Goal: Task Accomplishment & Management: Manage account settings

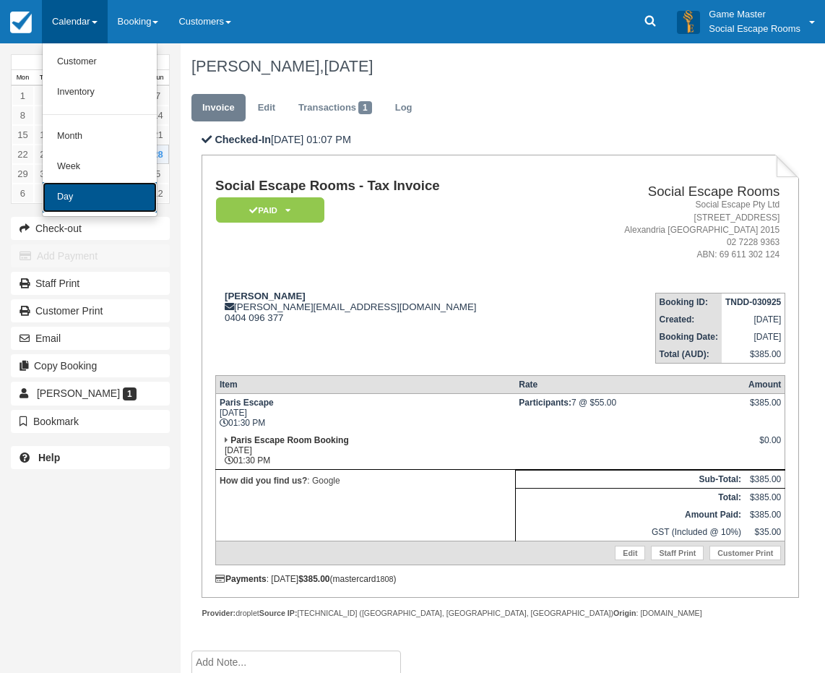
click at [103, 204] on link "Day" at bounding box center [100, 197] width 114 height 30
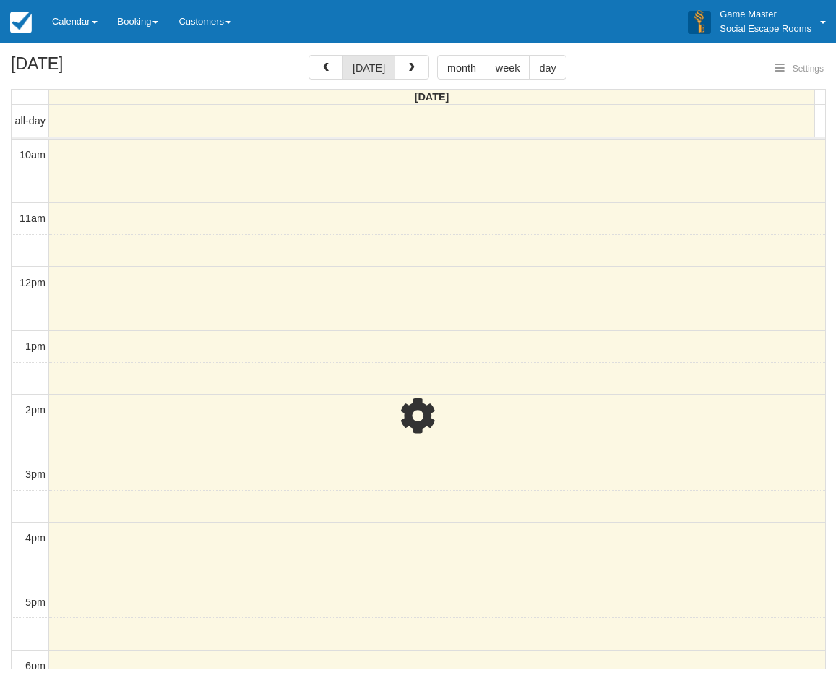
select select
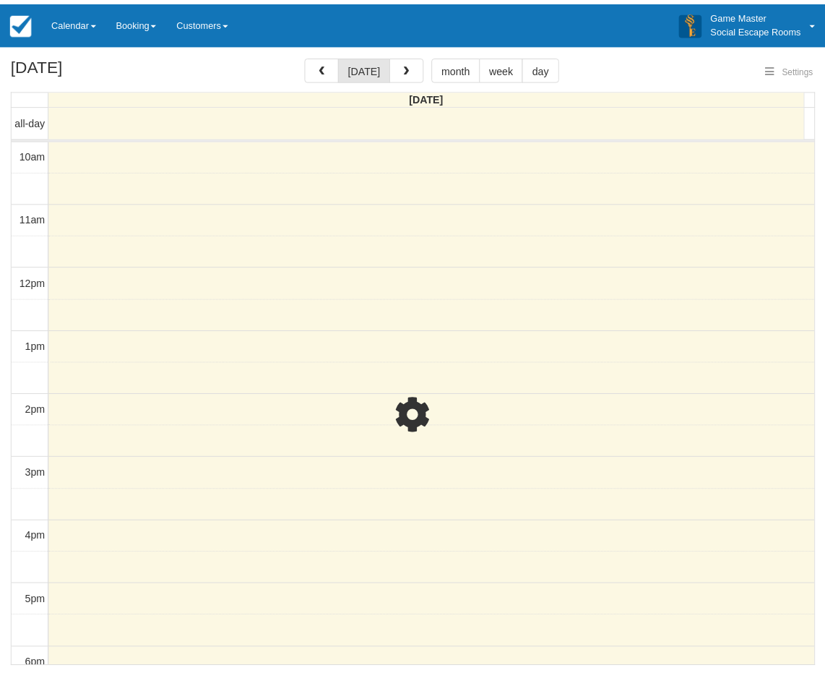
scroll to position [192, 0]
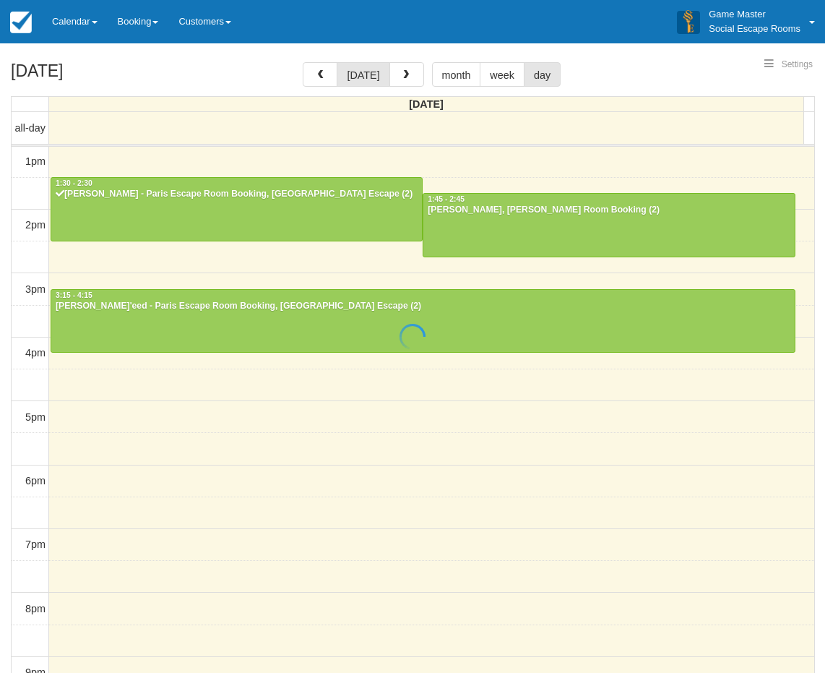
select select
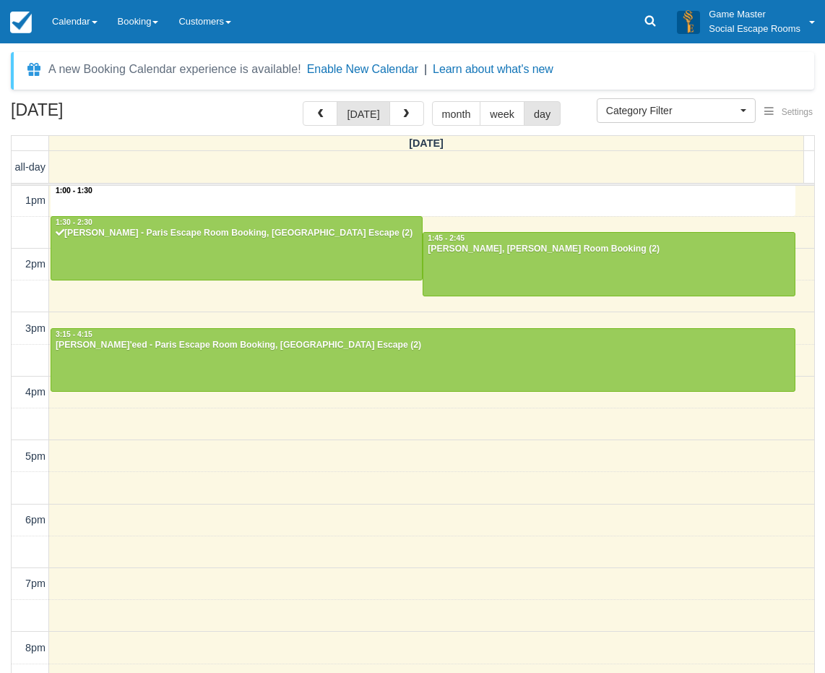
click at [216, 212] on div "10am 11am 12pm 1pm 2pm 3pm 4pm 5pm 6pm 7pm 8pm 9pm 10pm 1:00 - 1:30 12:00 - 1:0…" at bounding box center [413, 392] width 803 height 798
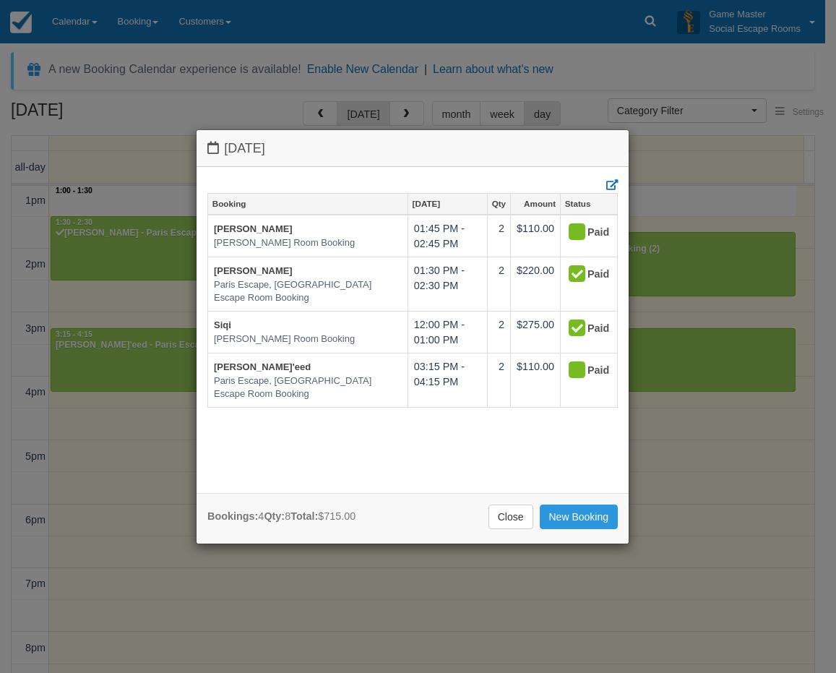
click at [140, 241] on div "Monday September 29 2025 Booking Sept 29 Qty Amount Status Kate Burling Ransom,…" at bounding box center [418, 336] width 836 height 673
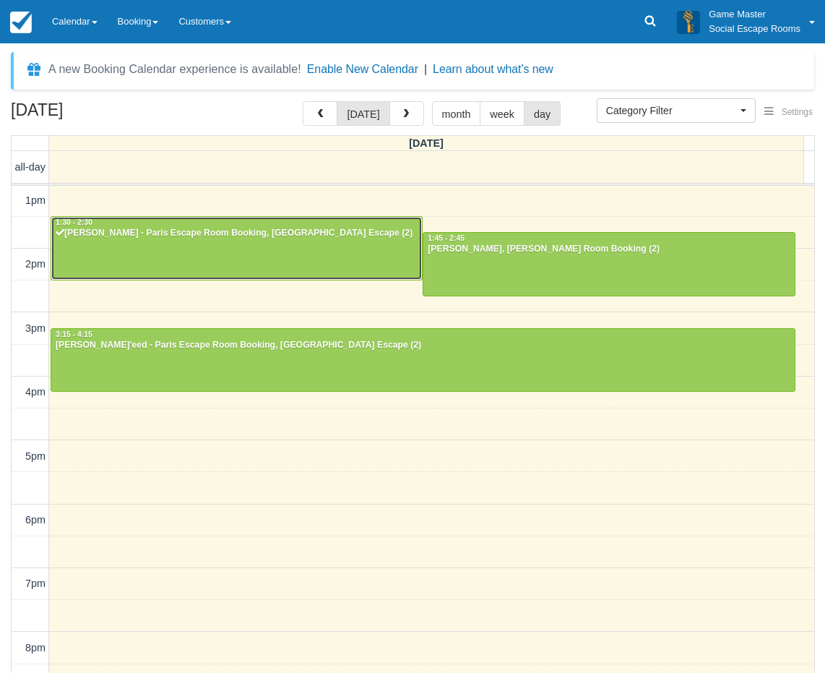
click at [223, 241] on div at bounding box center [236, 248] width 371 height 62
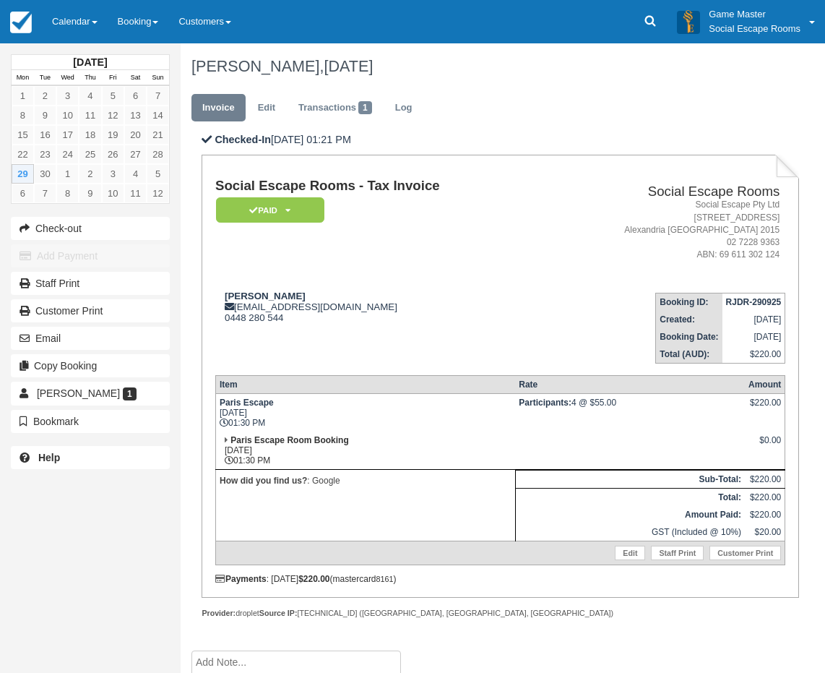
click at [343, 334] on td "Angus McFadyen gusmcfadyen@gmail.com 0448 280 544" at bounding box center [378, 322] width 327 height 82
drag, startPoint x: 311, startPoint y: 294, endPoint x: 223, endPoint y: 290, distance: 88.2
click at [223, 290] on div "Angus McFadyen gusmcfadyen@gmail.com 0448 280 544" at bounding box center [378, 306] width 327 height 33
copy strong "[PERSON_NAME]"
click at [70, 21] on link "Calendar" at bounding box center [75, 21] width 66 height 43
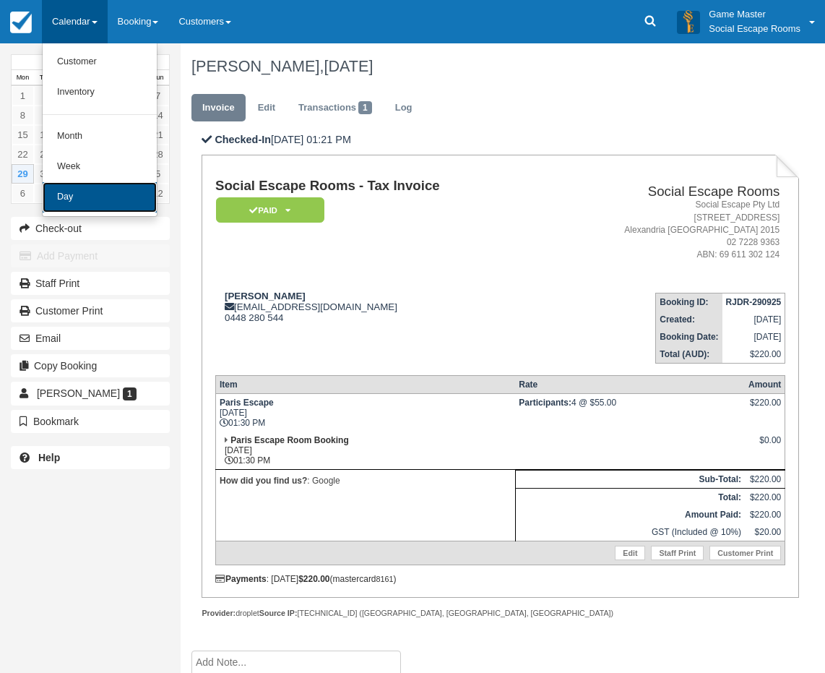
click at [82, 193] on link "Day" at bounding box center [100, 197] width 114 height 30
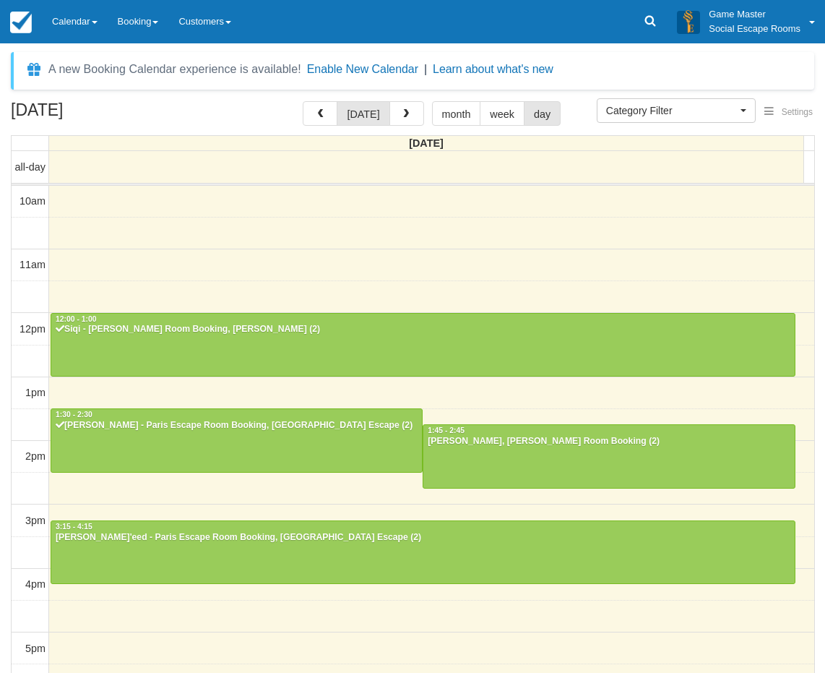
select select
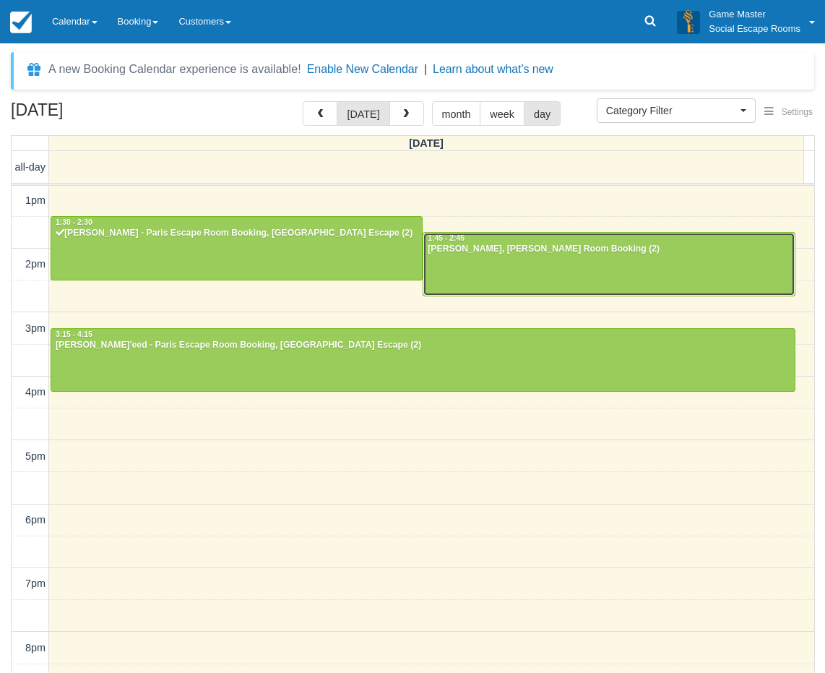
click at [523, 253] on div "[PERSON_NAME], [PERSON_NAME] Room Booking (2)" at bounding box center [608, 249] width 363 height 12
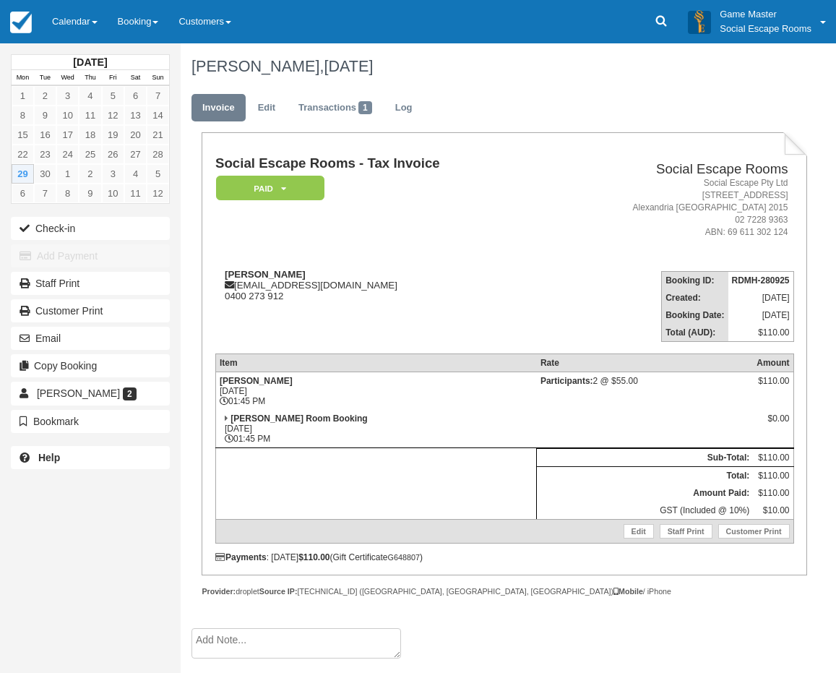
click at [74, 32] on link "Calendar" at bounding box center [75, 21] width 66 height 43
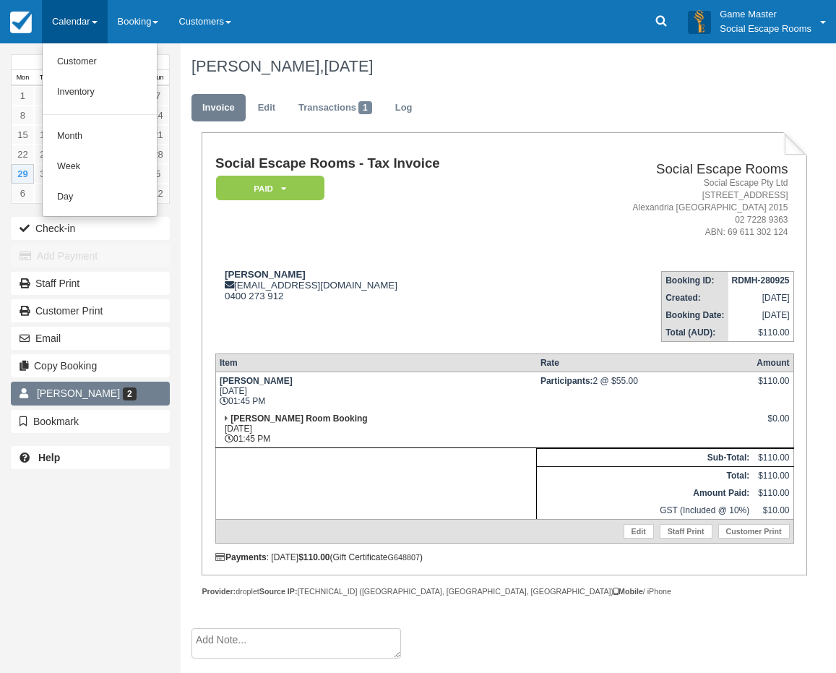
click at [84, 391] on span "[PERSON_NAME]" at bounding box center [78, 393] width 83 height 12
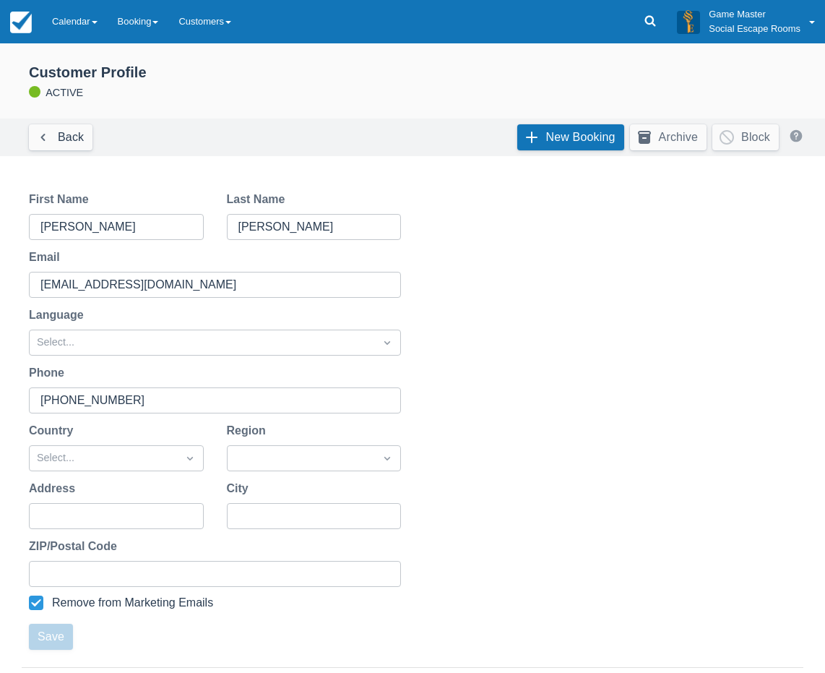
scroll to position [251, 0]
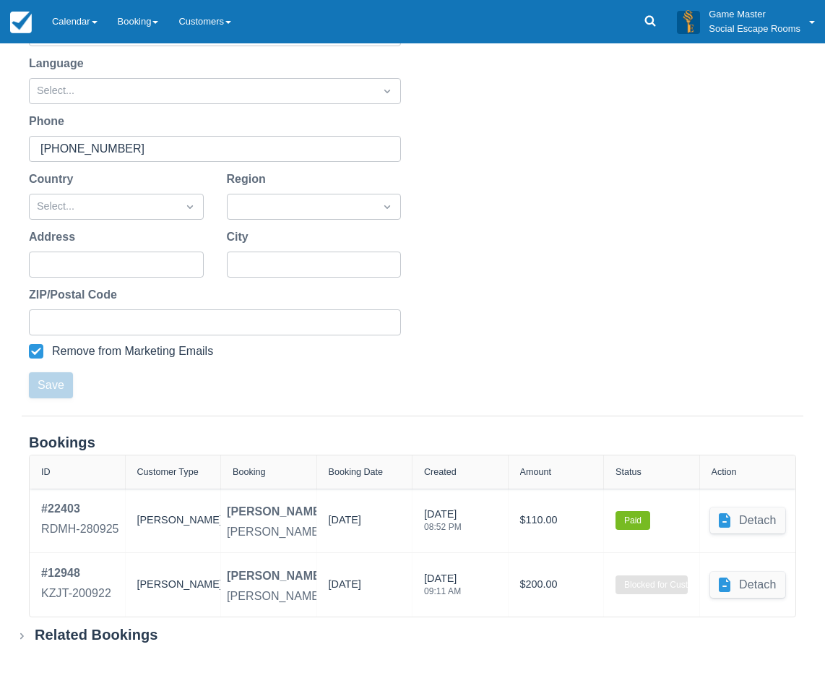
drag, startPoint x: 11, startPoint y: 319, endPoint x: 13, endPoint y: 335, distance: 16.0
click at [11, 319] on div "First Name Kate Last Name Burling Email katemyburgh@gmail.com Language Select..…" at bounding box center [412, 168] width 825 height 493
click at [57, 638] on div "Related Bookings" at bounding box center [97, 635] width 124 height 18
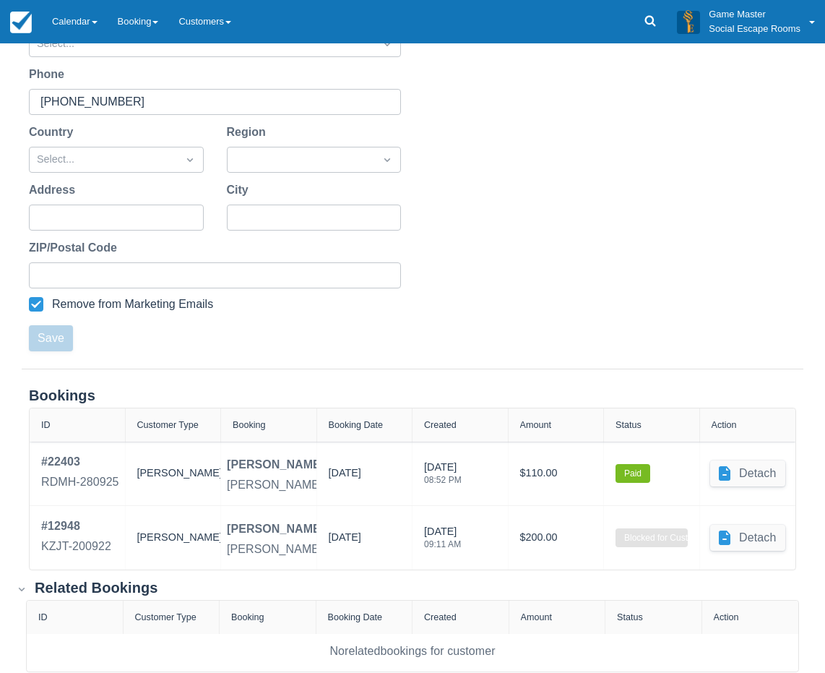
scroll to position [324, 0]
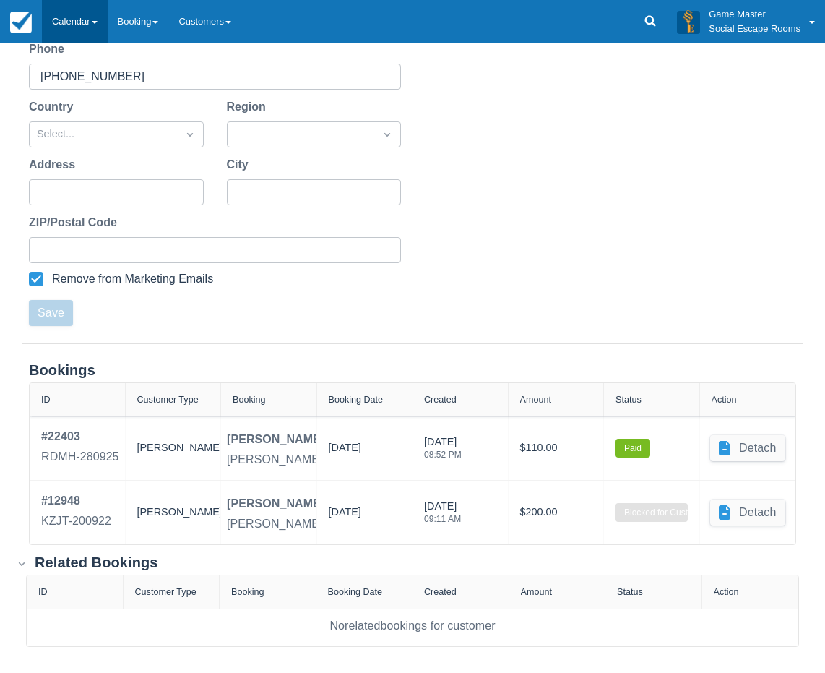
click at [74, 17] on link "Calendar" at bounding box center [75, 21] width 66 height 43
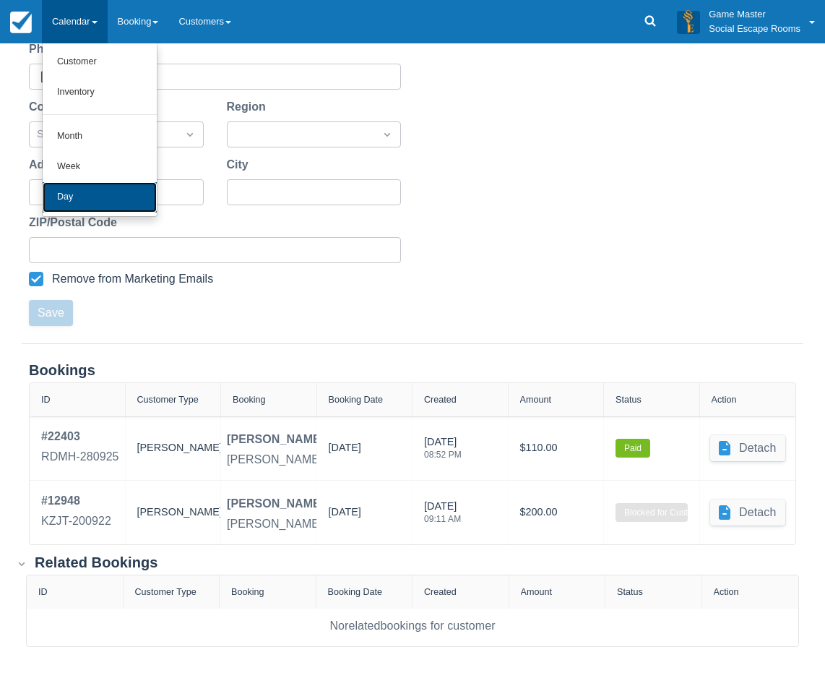
click at [87, 194] on link "Day" at bounding box center [100, 197] width 114 height 30
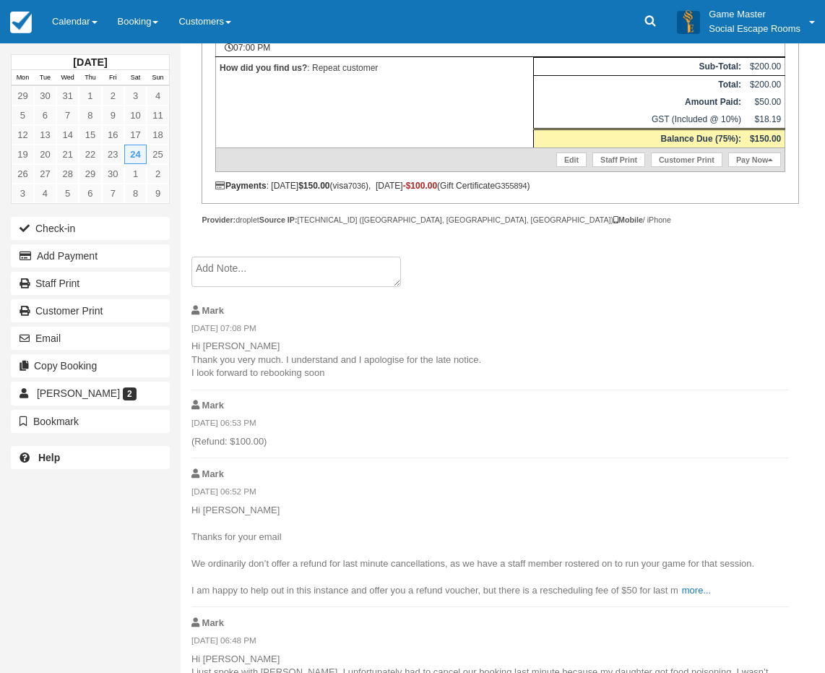
scroll to position [463, 0]
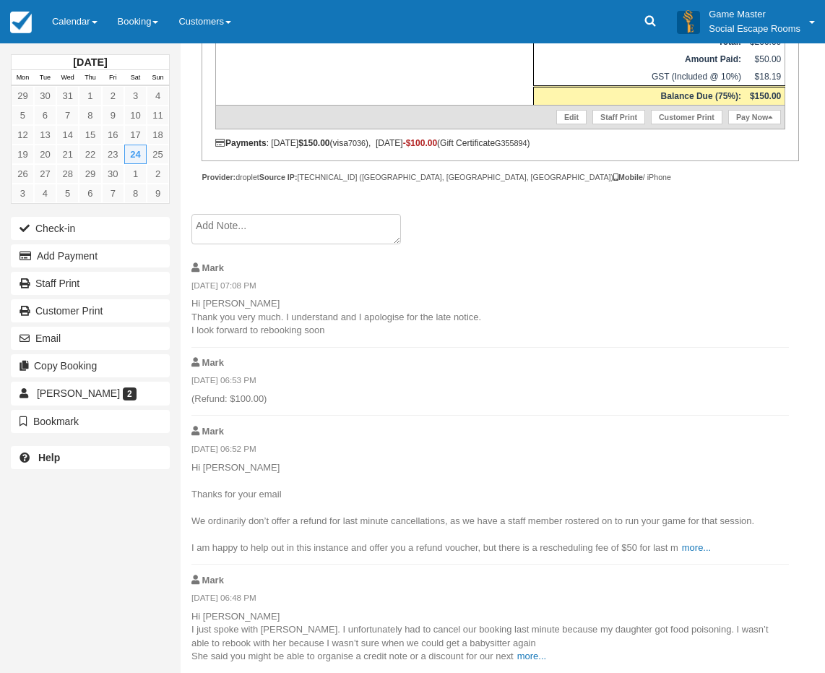
drag, startPoint x: 437, startPoint y: 405, endPoint x: 450, endPoint y: 518, distance: 114.2
click at [66, 600] on div "September 2022 Mon Tue Wed Thu Fri Sat Sun 29 30 31 1 2 3 4 5 6 7 8 9 10 11 12 …" at bounding box center [90, 336] width 181 height 673
drag, startPoint x: 236, startPoint y: 448, endPoint x: 303, endPoint y: 456, distance: 67.7
click at [303, 456] on em "24/09/2022 06:52 PM" at bounding box center [489, 451] width 597 height 16
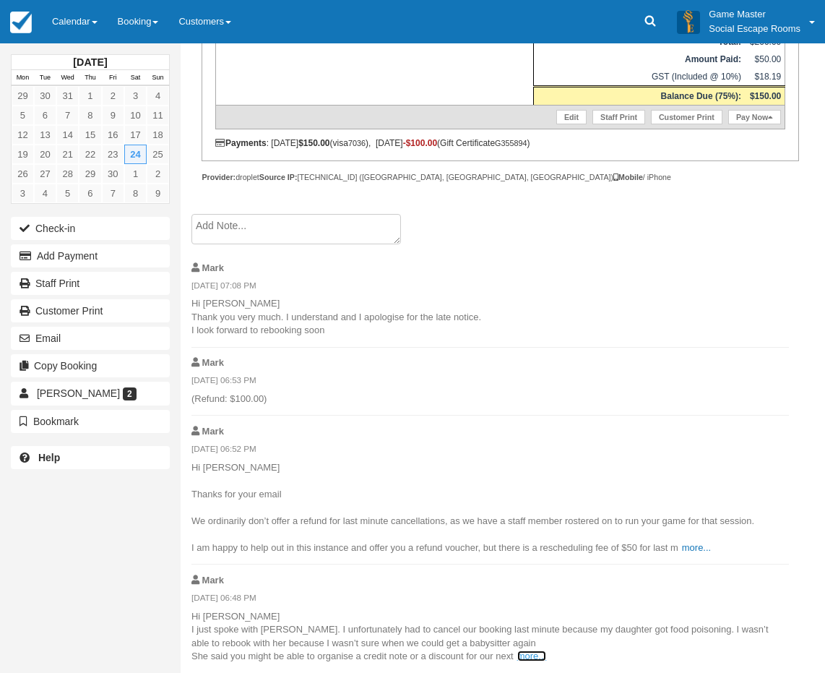
click at [524, 660] on link "more..." at bounding box center [531, 655] width 29 height 11
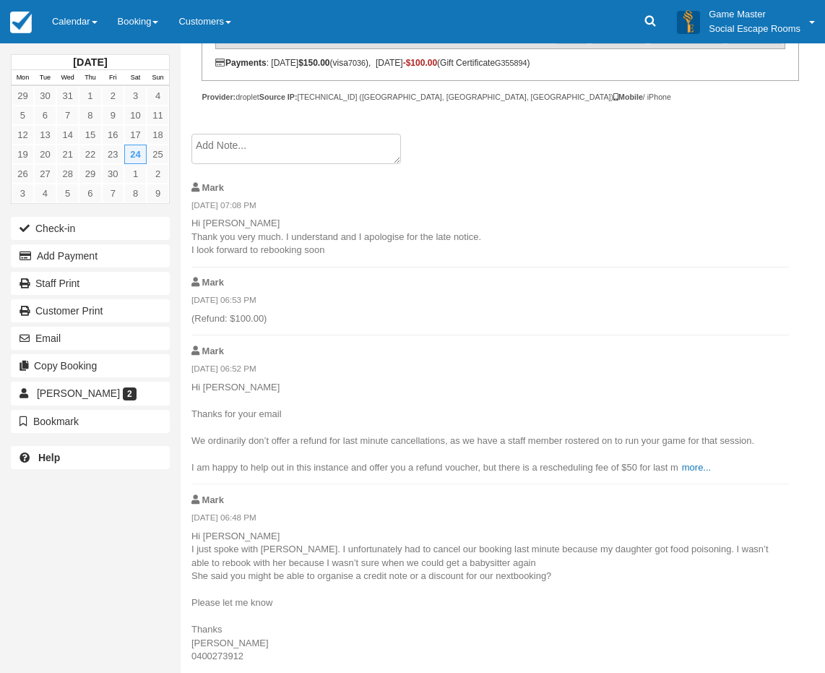
scroll to position [0, 0]
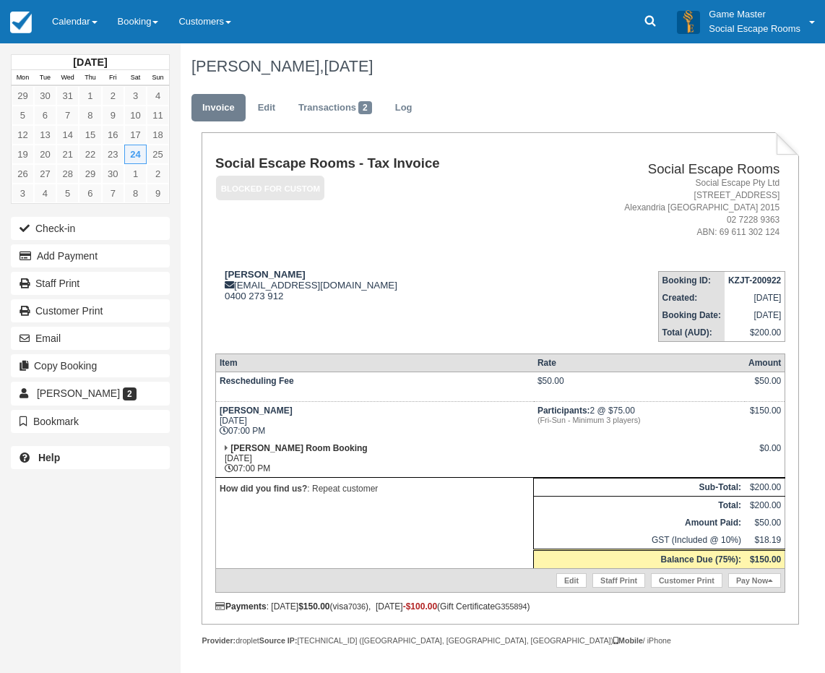
drag, startPoint x: 329, startPoint y: 558, endPoint x: 269, endPoint y: 184, distance: 379.0
click at [85, 18] on link "Calendar" at bounding box center [75, 21] width 66 height 43
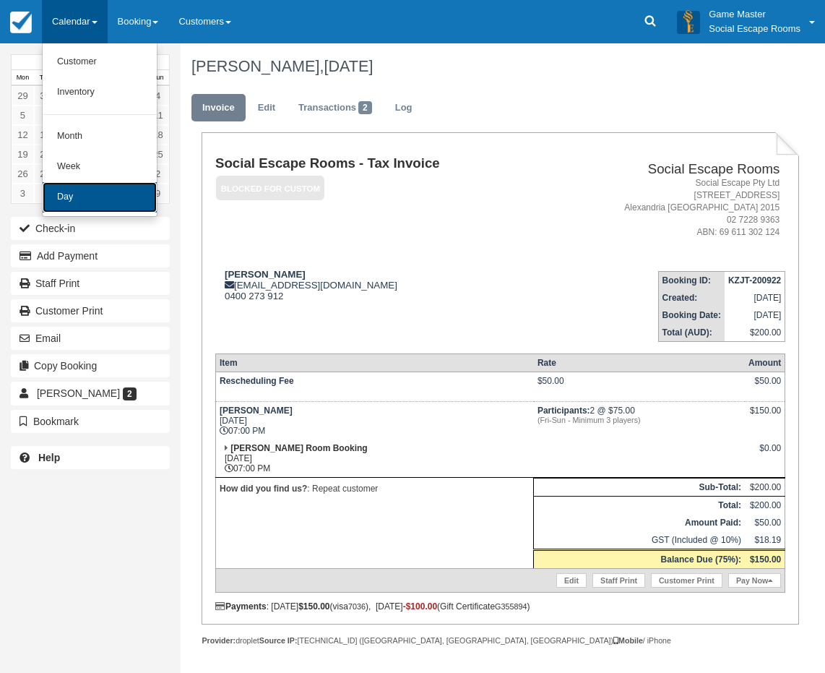
click at [100, 195] on link "Day" at bounding box center [100, 197] width 114 height 30
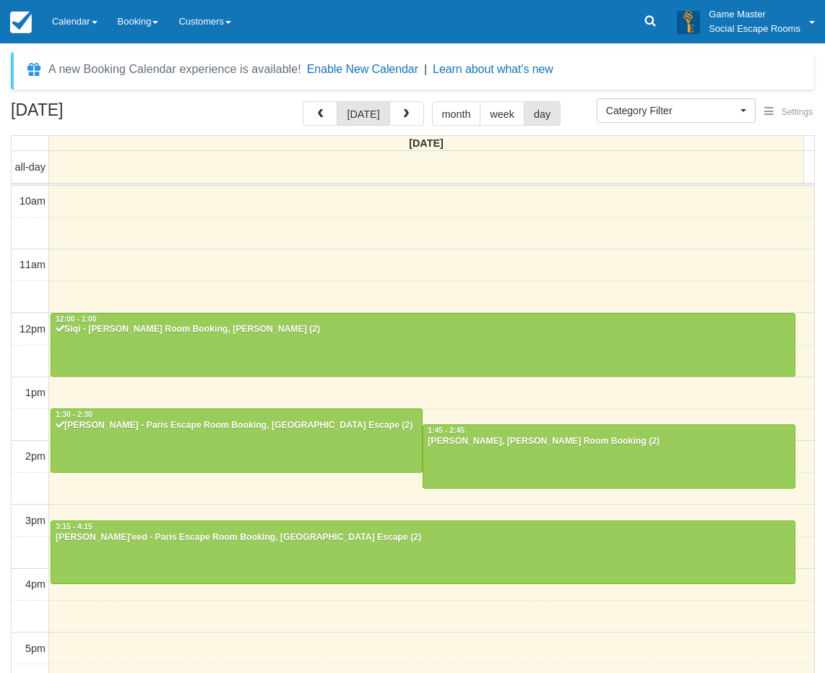
select select
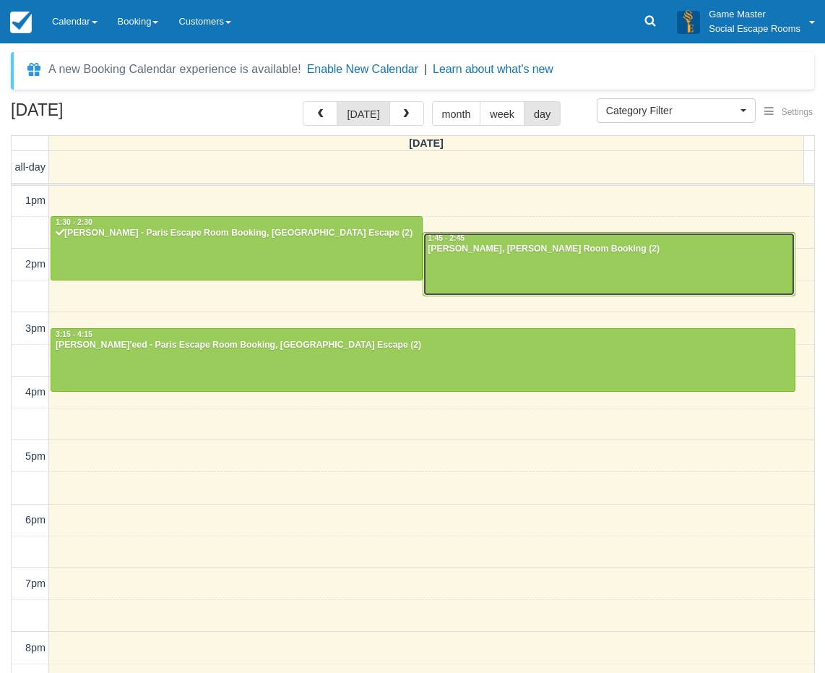
click at [477, 261] on div at bounding box center [608, 264] width 371 height 62
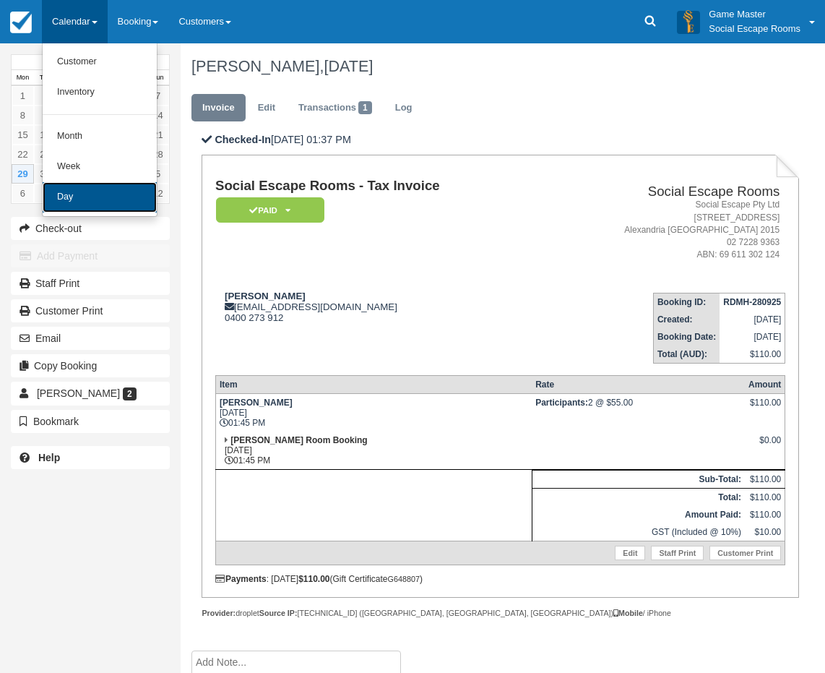
click at [81, 212] on link "Day" at bounding box center [100, 197] width 114 height 30
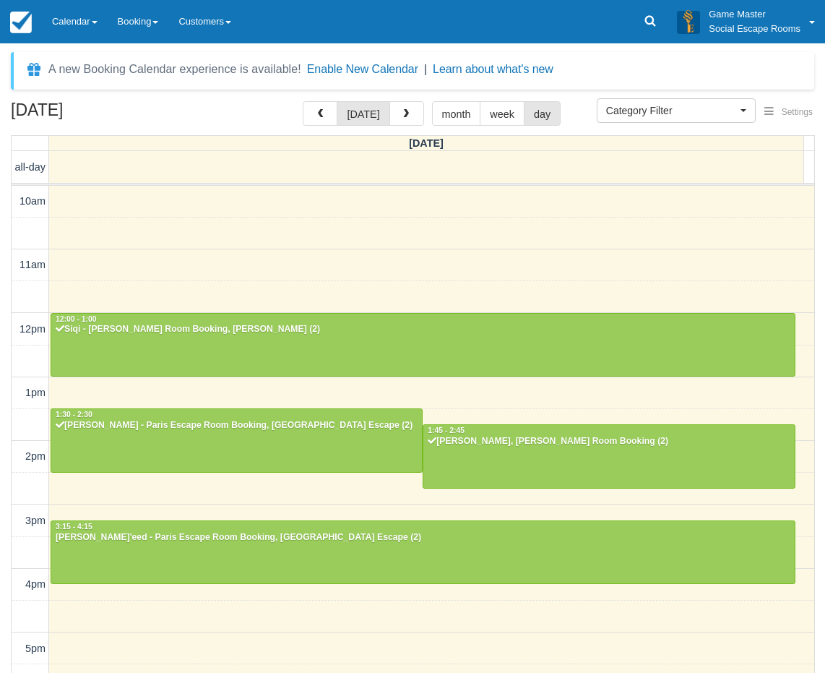
select select
